Goal: Task Accomplishment & Management: Manage account settings

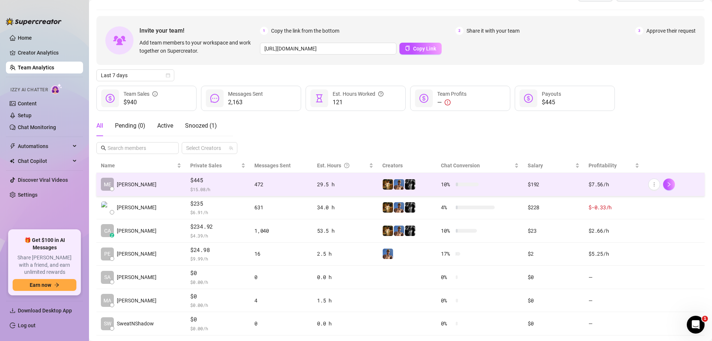
scroll to position [35, 0]
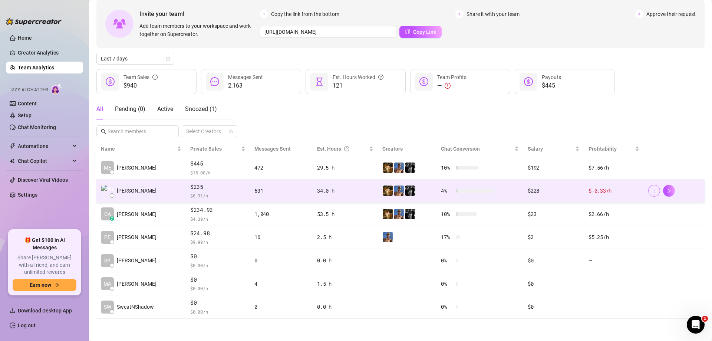
click at [651, 189] on icon "more" at bounding box center [653, 190] width 5 height 5
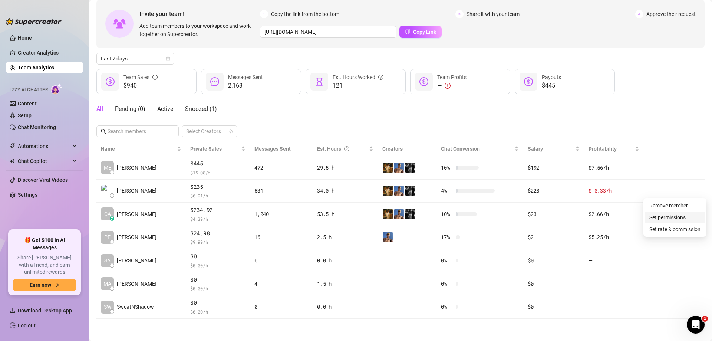
click at [666, 216] on link "Set permissions" at bounding box center [667, 217] width 36 height 6
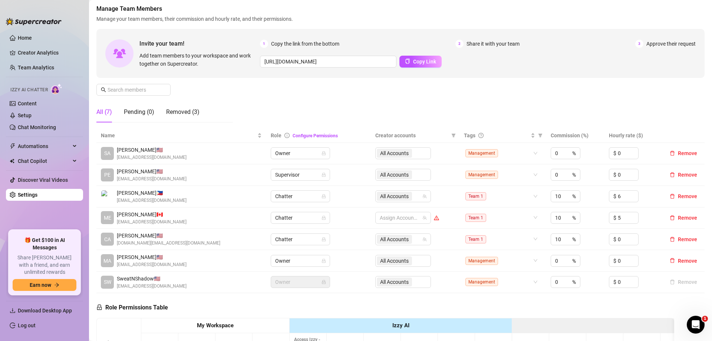
scroll to position [74, 0]
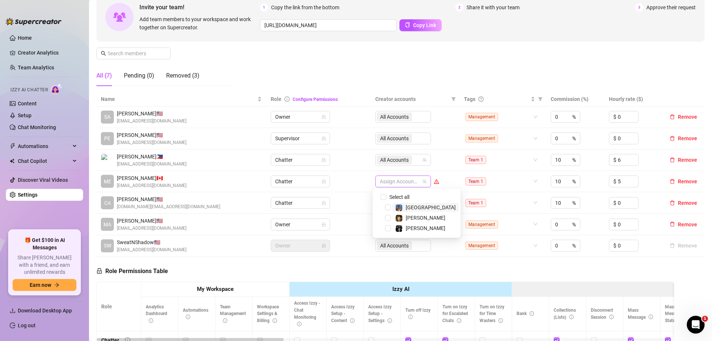
click at [397, 180] on div at bounding box center [399, 181] width 45 height 10
click at [386, 192] on div "Select all [PERSON_NAME]" at bounding box center [416, 213] width 88 height 49
click at [389, 200] on span "Select all" at bounding box center [399, 197] width 26 height 8
click at [386, 200] on input "Select all" at bounding box center [383, 197] width 6 height 6
checkbox input "true"
